Goal: Task Accomplishment & Management: Manage account settings

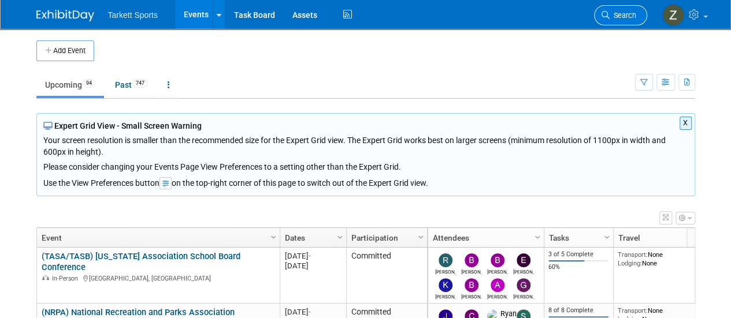
click at [597, 18] on link "Search" at bounding box center [620, 15] width 53 height 20
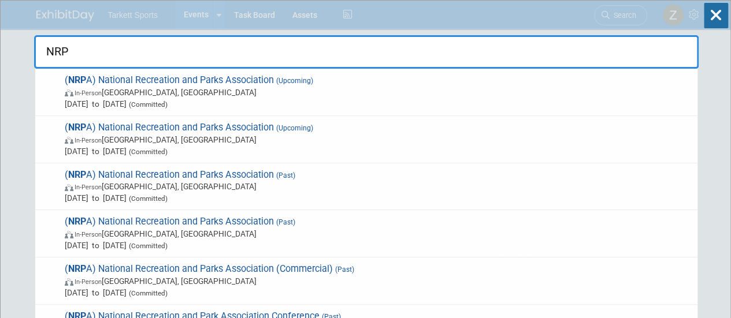
type input "NRPA"
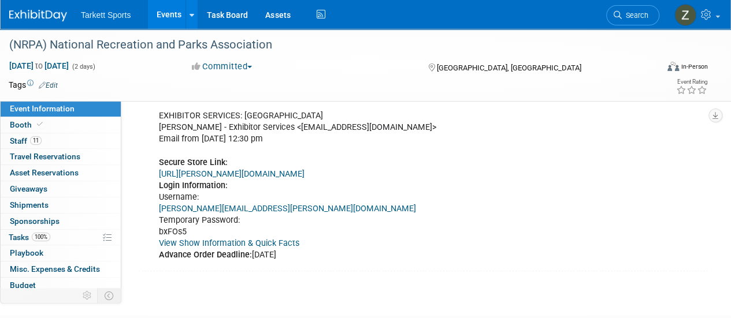
scroll to position [462, 0]
click at [276, 170] on link "[URL][PERSON_NAME][DOMAIN_NAME]" at bounding box center [232, 174] width 146 height 10
click at [23, 237] on span "Tasks 100%" at bounding box center [30, 237] width 42 height 9
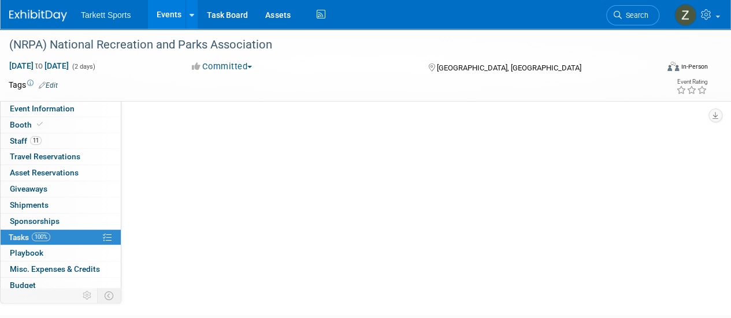
scroll to position [0, 0]
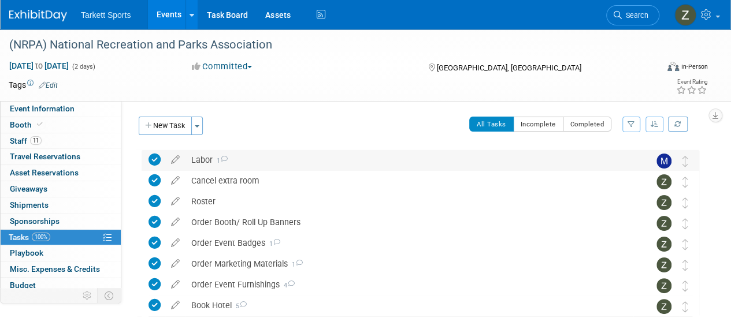
click at [215, 161] on span "1" at bounding box center [220, 161] width 15 height 8
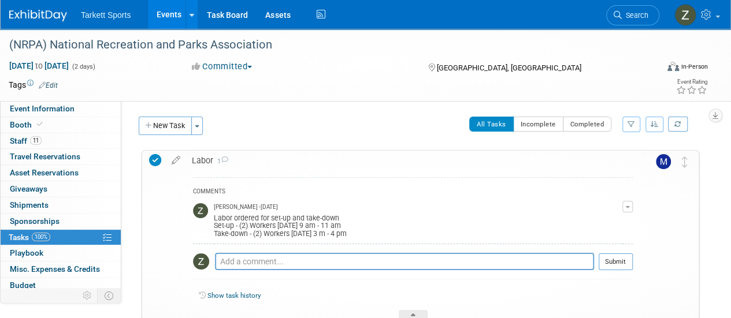
drag, startPoint x: 211, startPoint y: 225, endPoint x: 347, endPoint y: 220, distance: 135.3
click at [340, 220] on tr "Zak Sigler - 2 days ago Labor ordered for set-up and take-down Set-up - (2) Wor…" at bounding box center [413, 222] width 440 height 46
drag, startPoint x: 403, startPoint y: 224, endPoint x: 214, endPoint y: 223, distance: 189.5
click at [214, 223] on div "Labor ordered for set-up and take-down Set-up - (2) Workers Monday, September 1…" at bounding box center [418, 225] width 408 height 27
copy div "Set-up - (2) Workers Monday, September 15th 9 am - 11 am"
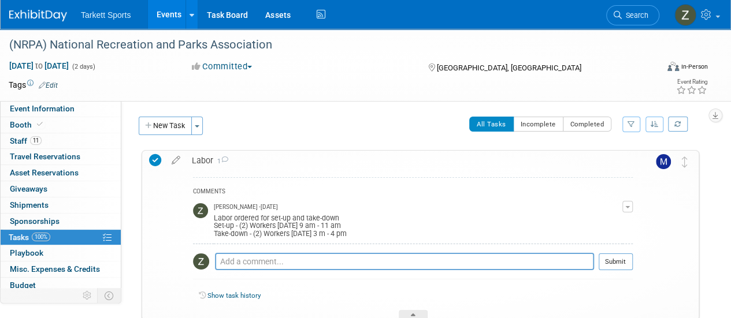
click at [626, 203] on button "button" at bounding box center [627, 207] width 10 height 12
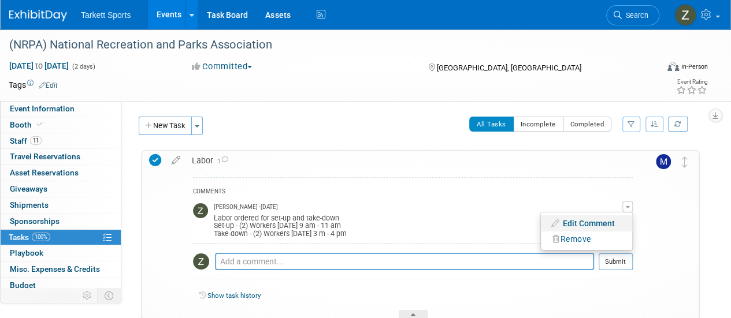
click at [597, 224] on link "Edit Comment" at bounding box center [586, 223] width 91 height 16
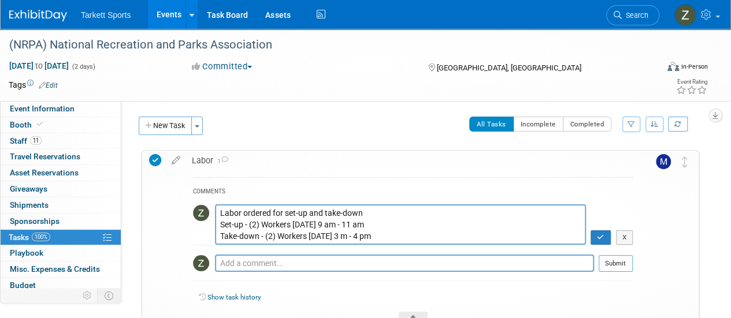
click at [392, 225] on textarea "Labor ordered for set-up and take-down Set-up - (2) Workers Monday, September 1…" at bounding box center [400, 224] width 371 height 40
type textarea "Labor ordered for set-up and take-down Set-up - (2) Workers Monday, September 1…"
click at [597, 239] on icon "button" at bounding box center [601, 237] width 8 height 7
